Goal: Information Seeking & Learning: Learn about a topic

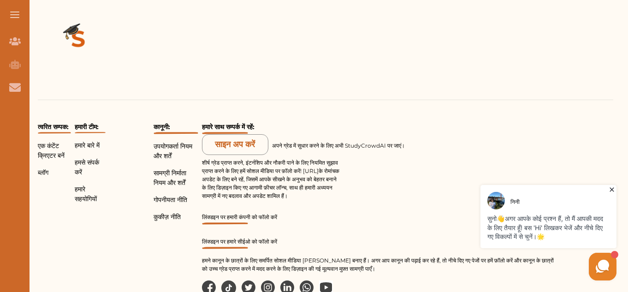
scroll to position [1027, 0]
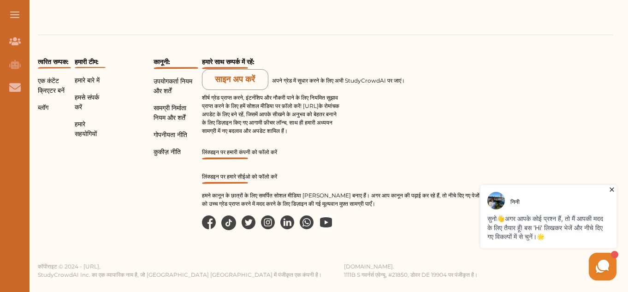
drag, startPoint x: 331, startPoint y: 210, endPoint x: 295, endPoint y: 151, distance: 69.0
click at [295, 151] on div "साइन अप करें अपने ग्रेड में सुधार करने के लिए अभी StudyCrowdAI पर जाएं। शीर्ष ग…" at bounding box center [378, 138] width 352 height 139
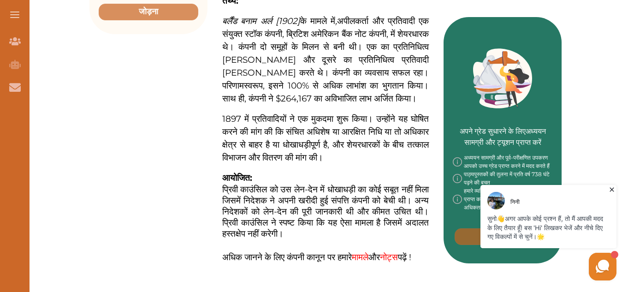
scroll to position [359, 0]
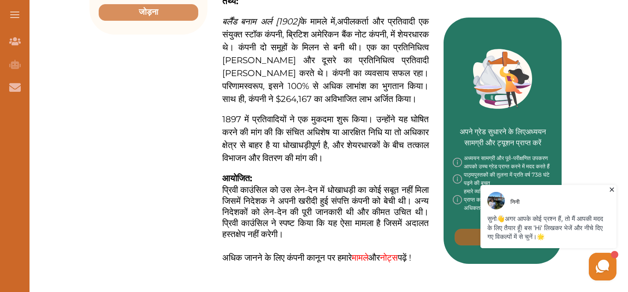
click at [611, 190] on icon at bounding box center [611, 189] width 9 height 9
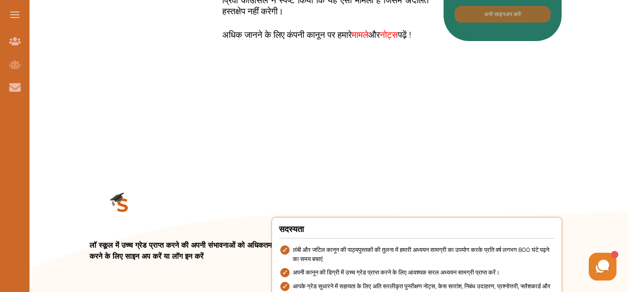
scroll to position [582, 0]
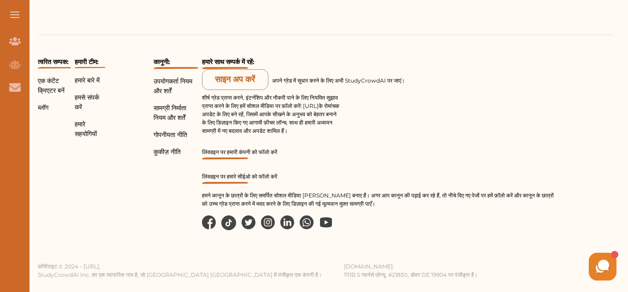
scroll to position [1027, 0]
